Goal: Task Accomplishment & Management: Use online tool/utility

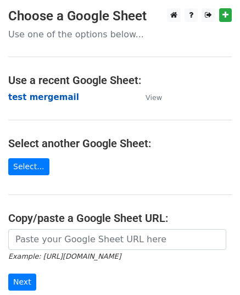
click at [36, 97] on strong "test mergemail" at bounding box center [43, 97] width 71 height 10
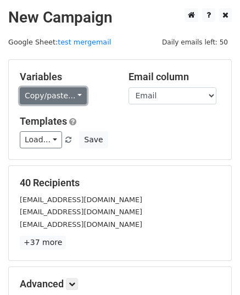
click at [68, 93] on link "Copy/paste..." at bounding box center [53, 95] width 67 height 17
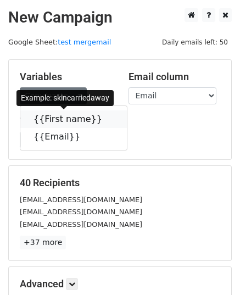
click at [52, 122] on link "{{First name}}" at bounding box center [73, 119] width 107 height 18
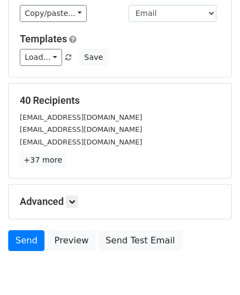
scroll to position [130, 0]
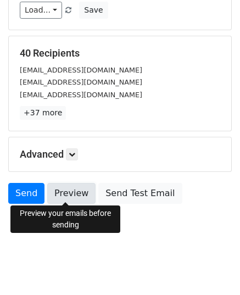
click at [72, 193] on link "Preview" at bounding box center [71, 193] width 48 height 21
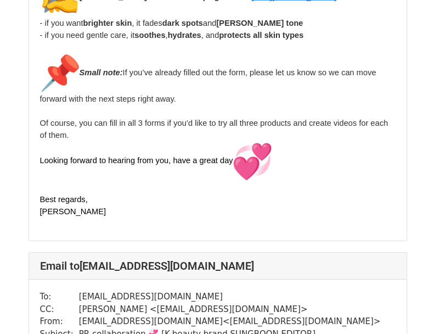
scroll to position [2306, 0]
